Goal: Information Seeking & Learning: Learn about a topic

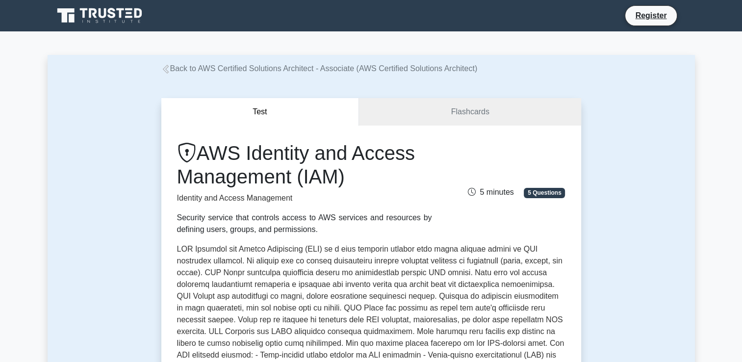
click at [76, 17] on icon at bounding box center [100, 15] width 94 height 19
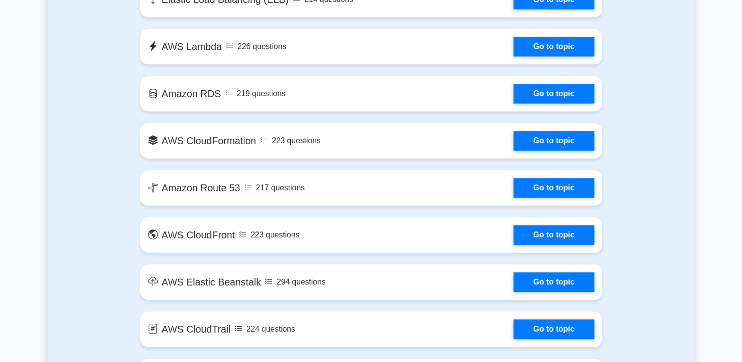
scroll to position [812, 0]
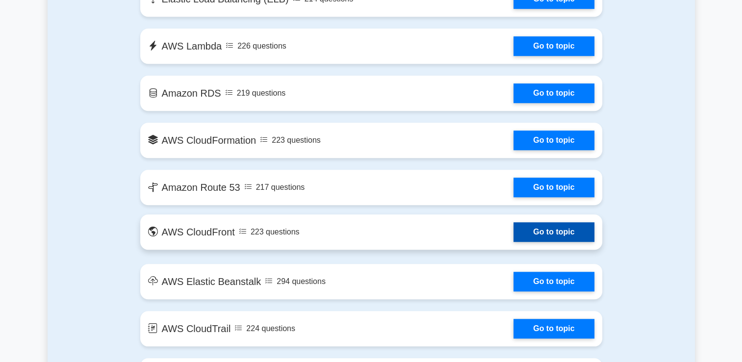
click at [540, 228] on link "Go to topic" at bounding box center [554, 232] width 80 height 20
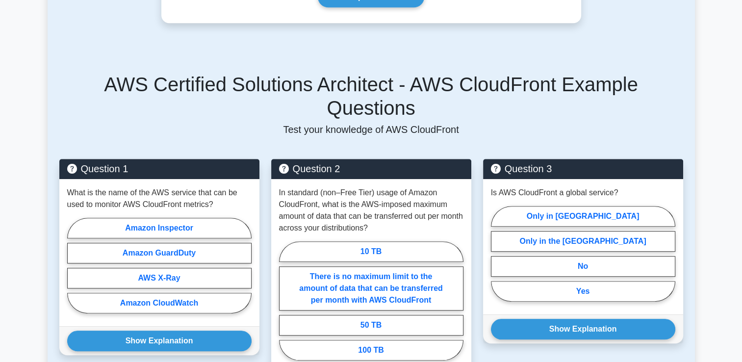
scroll to position [633, 0]
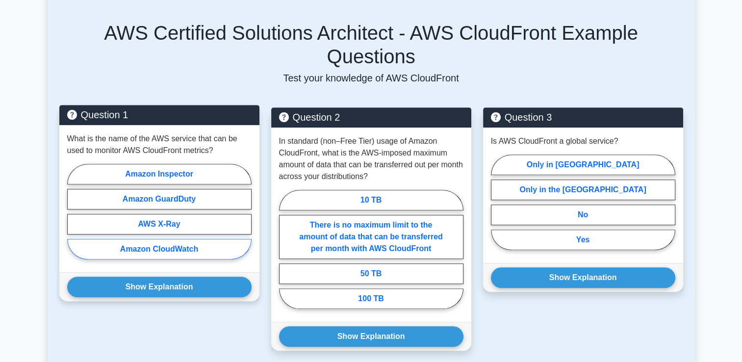
click at [152, 239] on label "Amazon CloudWatch" at bounding box center [159, 249] width 184 height 21
click at [74, 218] on input "Amazon CloudWatch" at bounding box center [70, 214] width 6 height 6
radio input "true"
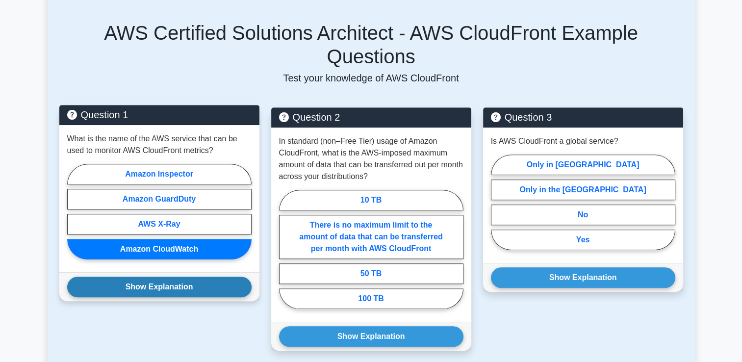
click at [147, 277] on button "Show Explanation" at bounding box center [159, 287] width 184 height 21
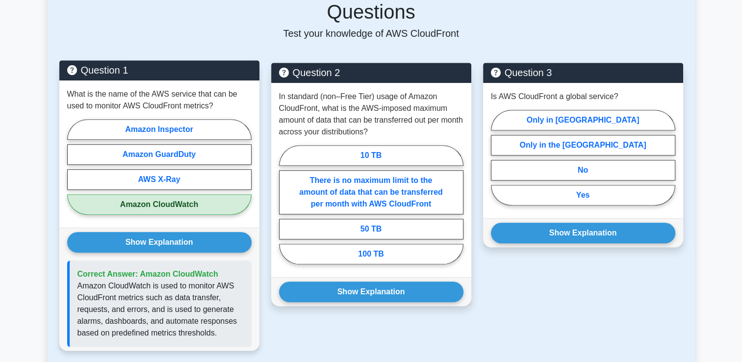
scroll to position [678, 0]
